Goal: Information Seeking & Learning: Find specific fact

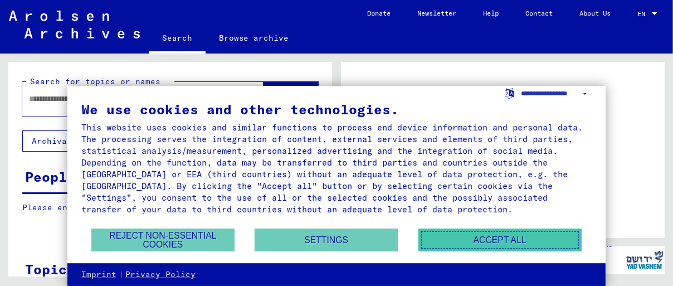
click at [497, 241] on button "Accept all" at bounding box center [499, 239] width 163 height 23
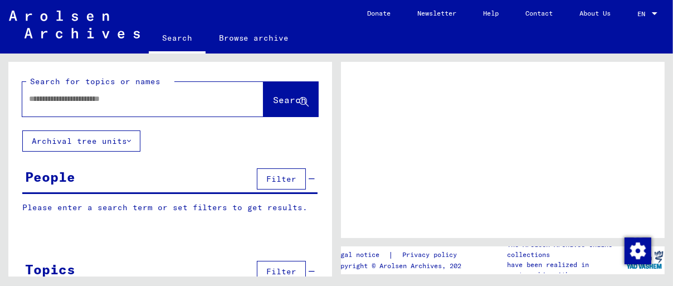
click at [124, 97] on input "text" at bounding box center [133, 99] width 208 height 12
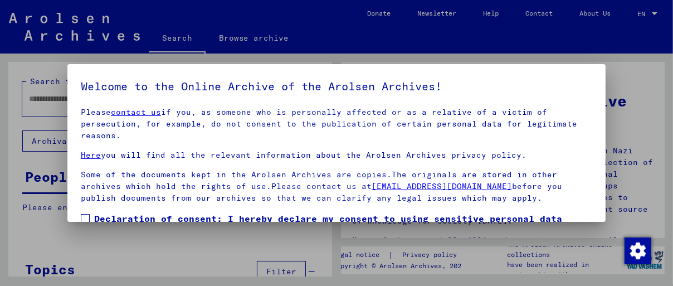
scroll to position [84, 0]
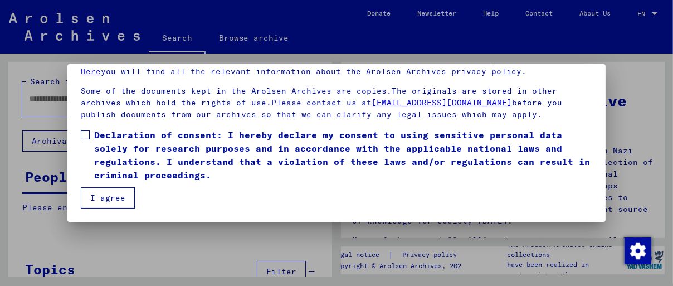
click at [89, 138] on span at bounding box center [85, 134] width 9 height 9
click at [106, 196] on button "I agree" at bounding box center [108, 197] width 54 height 21
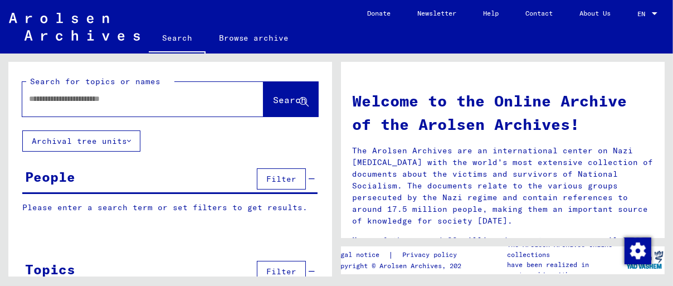
click at [82, 101] on input "text" at bounding box center [129, 99] width 201 height 12
type input "**********"
click at [273, 95] on span "Search" at bounding box center [289, 99] width 33 height 11
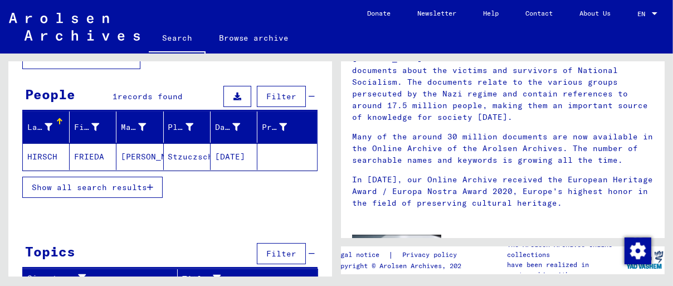
scroll to position [92, 0]
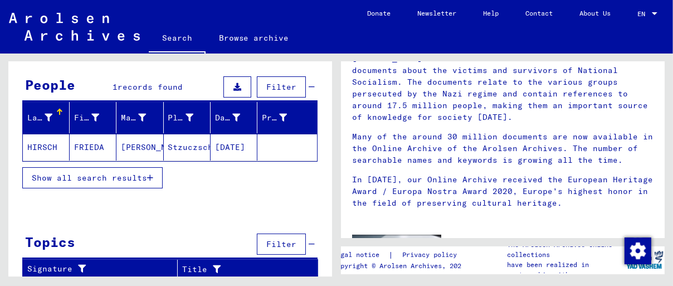
click at [85, 146] on mat-cell "FRIEDA" at bounding box center [93, 147] width 47 height 27
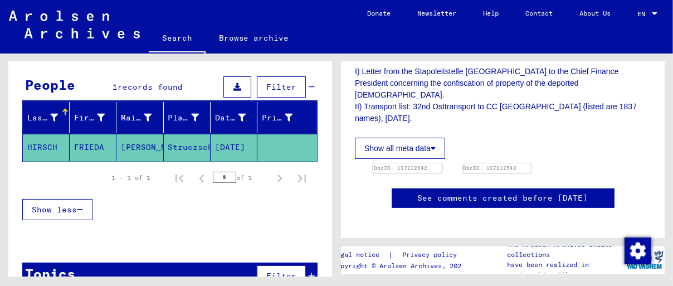
scroll to position [244, 0]
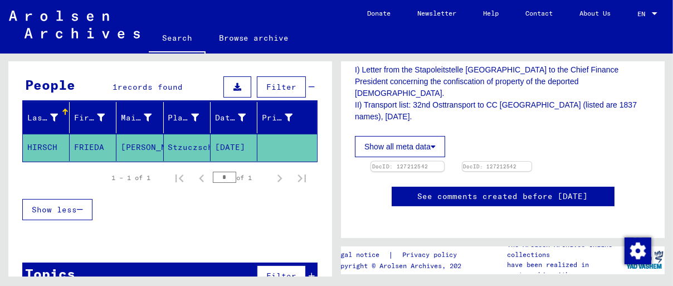
click at [412, 162] on img at bounding box center [407, 162] width 73 height 0
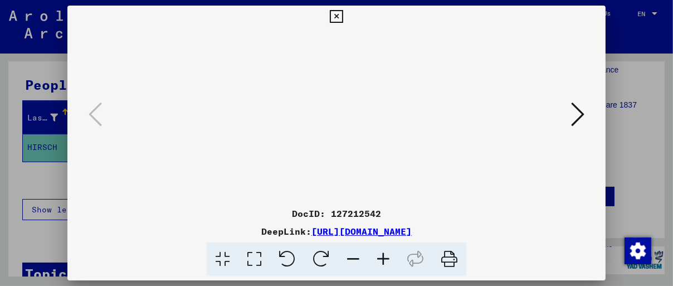
click at [367, 139] on img at bounding box center [336, 115] width 462 height 174
click at [343, 229] on link "[URL][DOMAIN_NAME]" at bounding box center [361, 231] width 100 height 11
click at [333, 14] on icon at bounding box center [336, 16] width 13 height 13
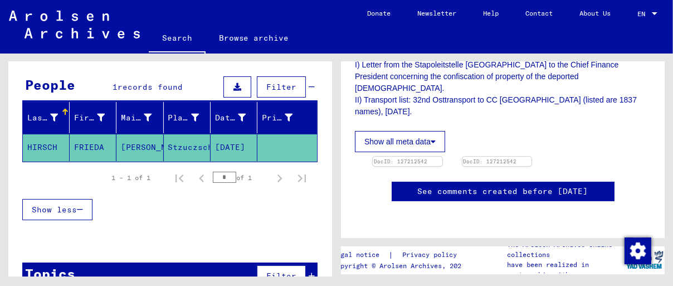
scroll to position [0, 0]
